Goal: Check status

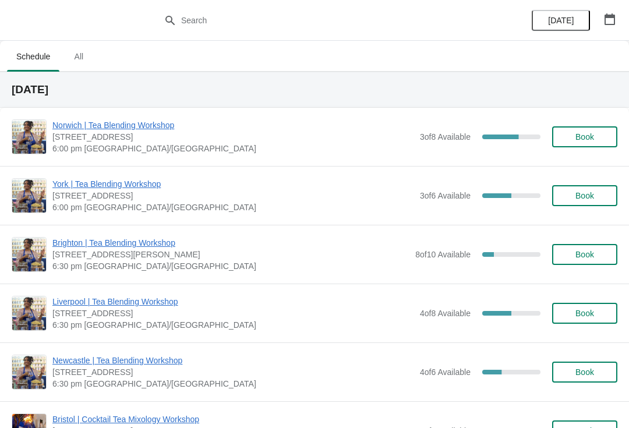
click at [164, 361] on span "Newcastle | Tea Blending Workshop" at bounding box center [233, 361] width 362 height 12
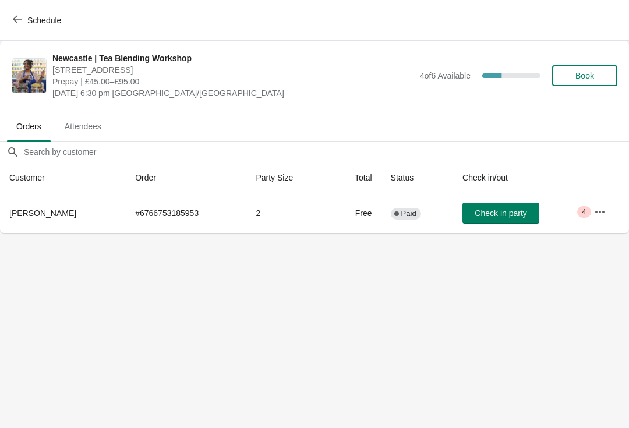
click at [603, 210] on icon "button" at bounding box center [600, 212] width 12 height 12
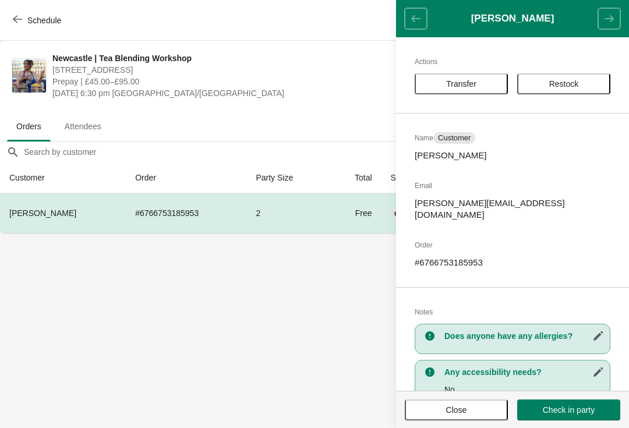
click at [329, 282] on body "Schedule [GEOGRAPHIC_DATA] | Tea Blending Workshop [STREET_ADDRESS] Prepay | £4…" at bounding box center [314, 214] width 629 height 428
click at [354, 297] on body "Schedule [GEOGRAPHIC_DATA] | Tea Blending Workshop [STREET_ADDRESS] Prepay | £4…" at bounding box center [314, 214] width 629 height 428
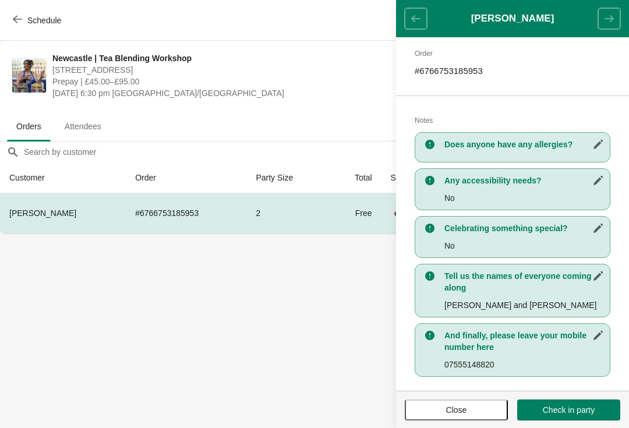
scroll to position [190, 0]
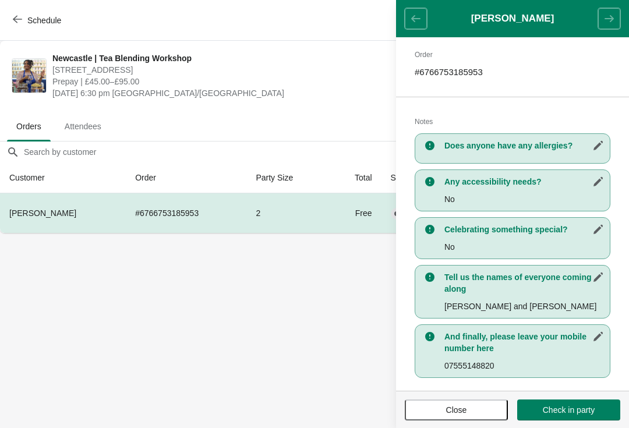
click at [273, 240] on body "Schedule [GEOGRAPHIC_DATA] | Tea Blending Workshop [STREET_ADDRESS] Prepay | £4…" at bounding box center [314, 214] width 629 height 428
click at [332, 306] on body "Schedule [GEOGRAPHIC_DATA] | Tea Blending Workshop [STREET_ADDRESS] Prepay | £4…" at bounding box center [314, 214] width 629 height 428
click at [471, 404] on button "Close" at bounding box center [456, 410] width 103 height 21
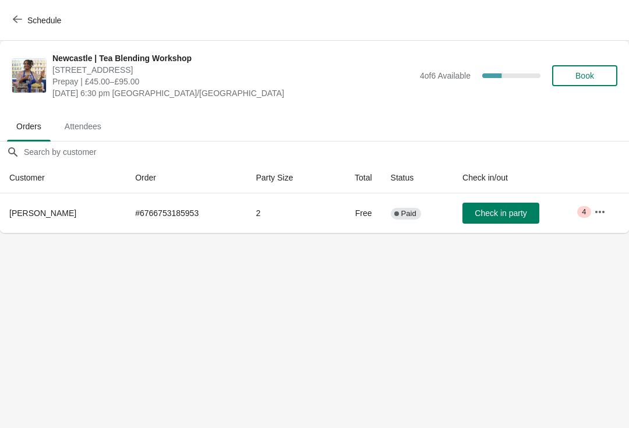
click at [94, 123] on span "Attendees" at bounding box center [82, 126] width 55 height 21
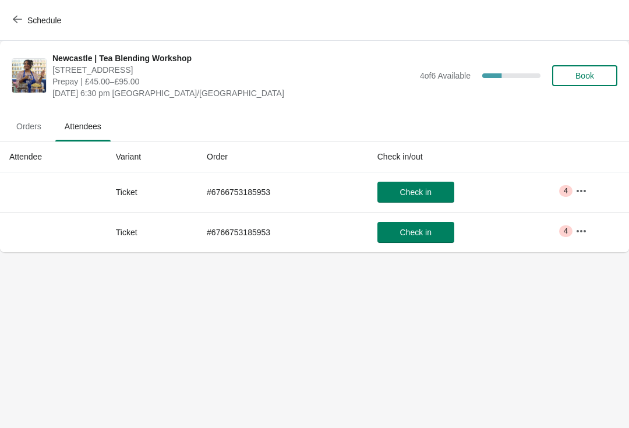
click at [587, 189] on icon "button" at bounding box center [581, 191] width 12 height 12
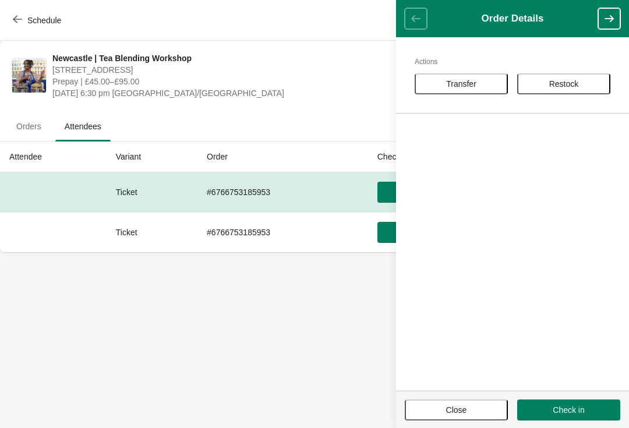
click at [607, 21] on icon "button" at bounding box center [609, 19] width 12 height 12
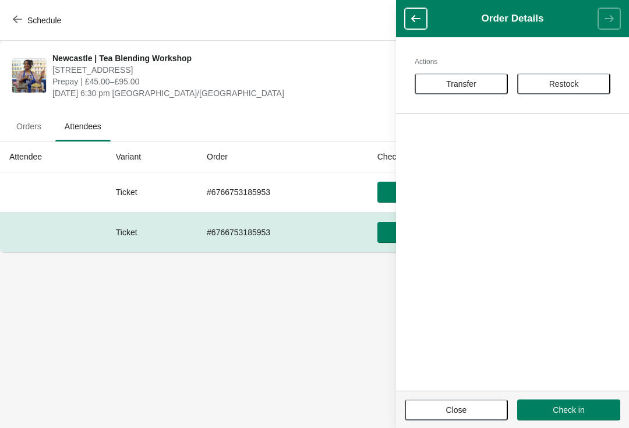
click at [418, 22] on icon "button" at bounding box center [416, 19] width 12 height 12
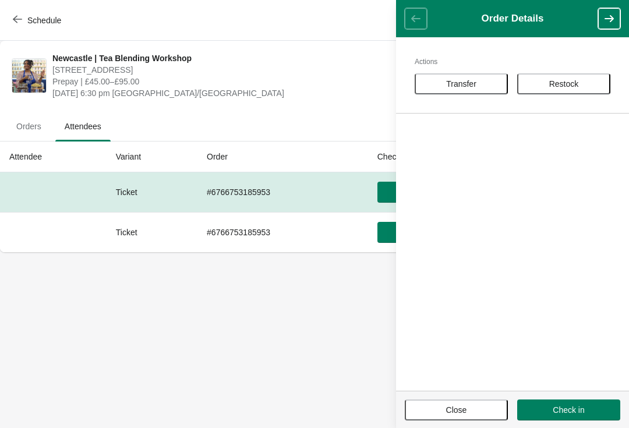
click at [278, 312] on body "Schedule [GEOGRAPHIC_DATA] | Tea Blending Workshop [STREET_ADDRESS] Prepay | £4…" at bounding box center [314, 214] width 629 height 428
click at [464, 416] on button "Close" at bounding box center [456, 410] width 103 height 21
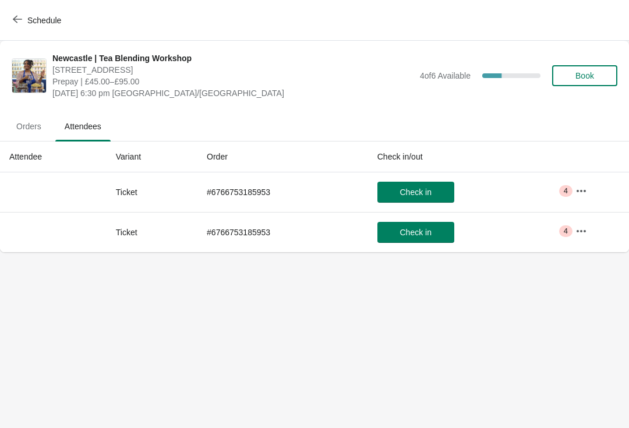
click at [580, 228] on icon "button" at bounding box center [581, 231] width 12 height 12
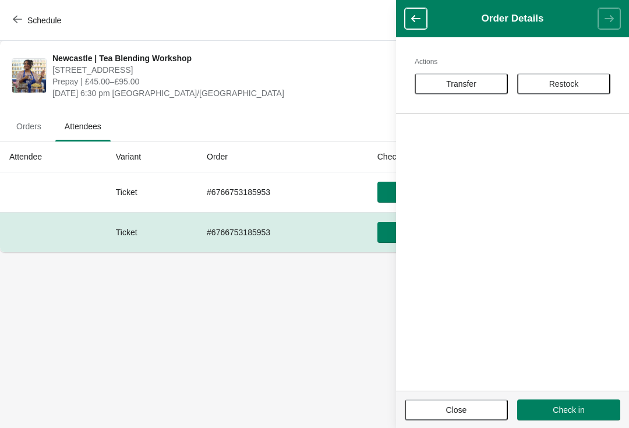
click at [299, 347] on body "Schedule [GEOGRAPHIC_DATA] | Tea Blending Workshop [STREET_ADDRESS] Prepay | £4…" at bounding box center [314, 214] width 629 height 428
click at [415, 10] on button "button" at bounding box center [416, 18] width 22 height 21
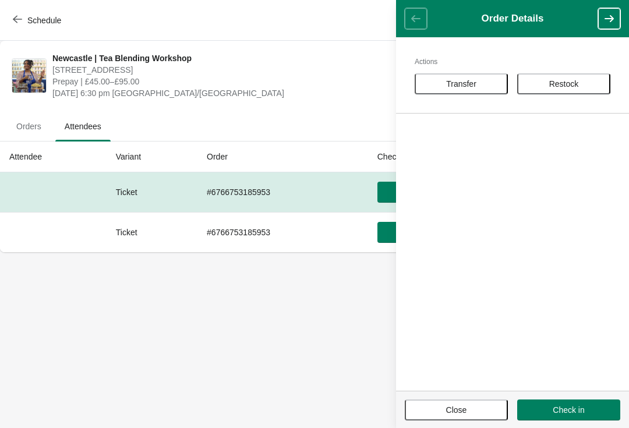
click at [268, 345] on body "Schedule [GEOGRAPHIC_DATA] | Tea Blending Workshop [STREET_ADDRESS] Prepay | £4…" at bounding box center [314, 214] width 629 height 428
click at [475, 408] on span "Close" at bounding box center [456, 409] width 82 height 9
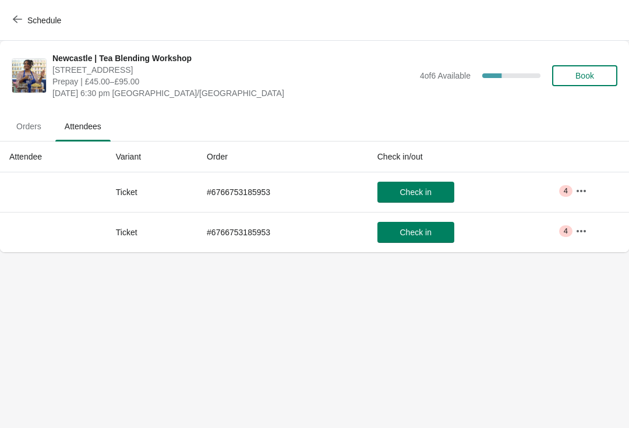
click at [565, 227] on span "4" at bounding box center [566, 231] width 4 height 9
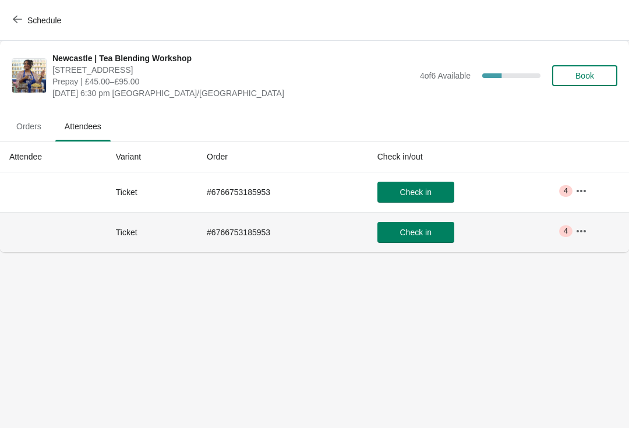
click at [561, 231] on span "Critical 4" at bounding box center [565, 231] width 13 height 12
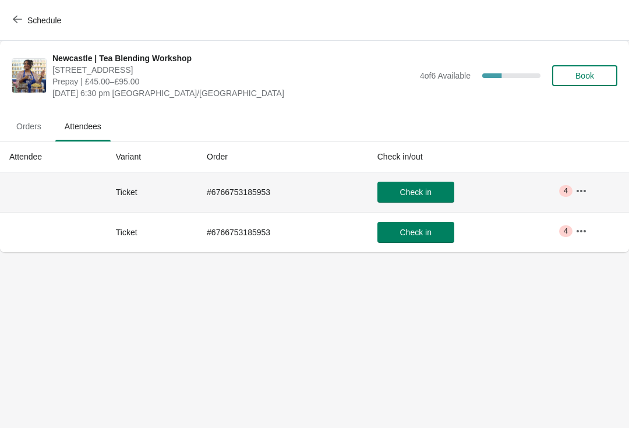
click at [567, 188] on span "4" at bounding box center [566, 190] width 4 height 9
